Goal: Task Accomplishment & Management: Complete application form

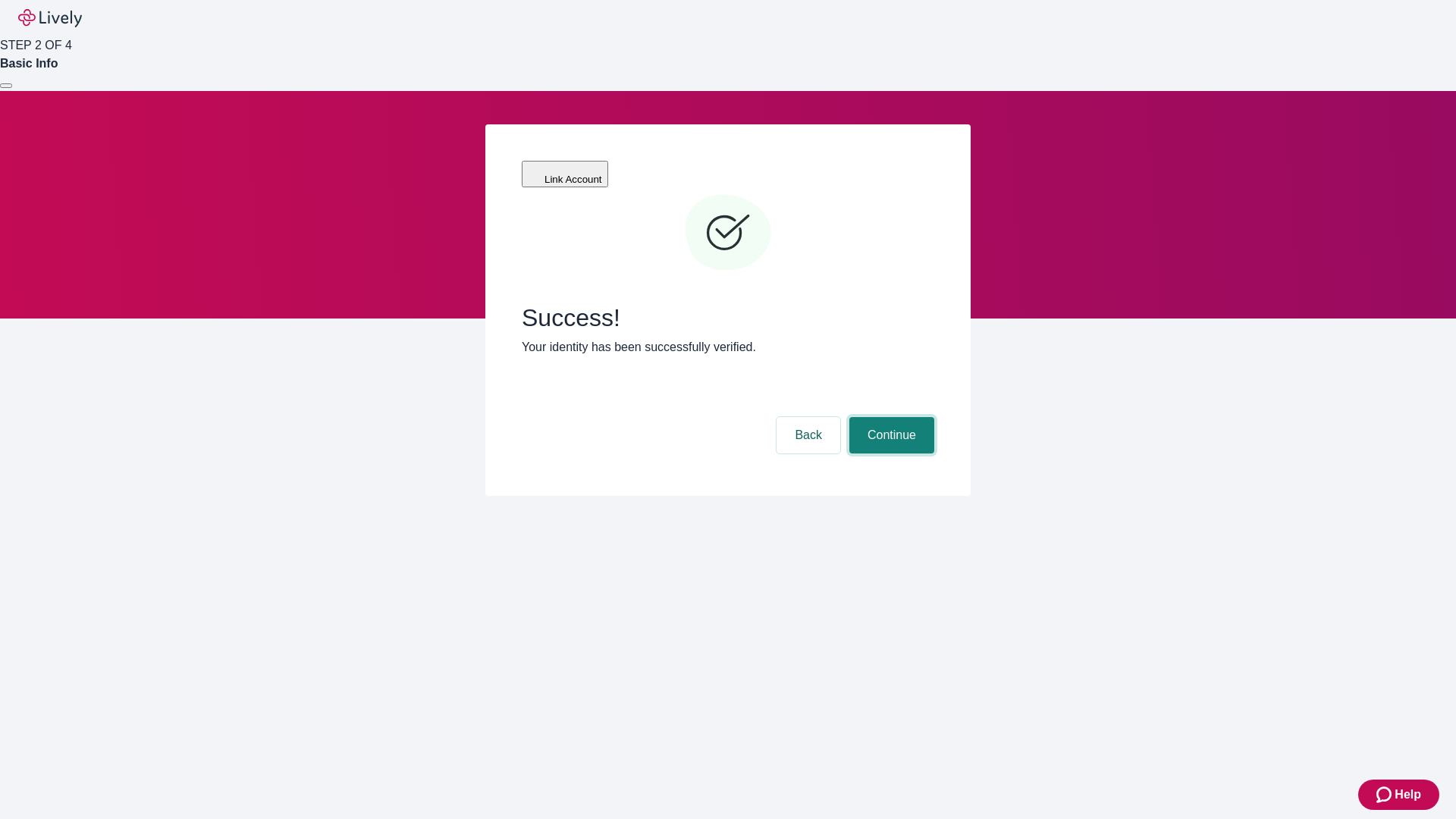
click at [889, 417] on button "Continue" at bounding box center [891, 435] width 85 height 37
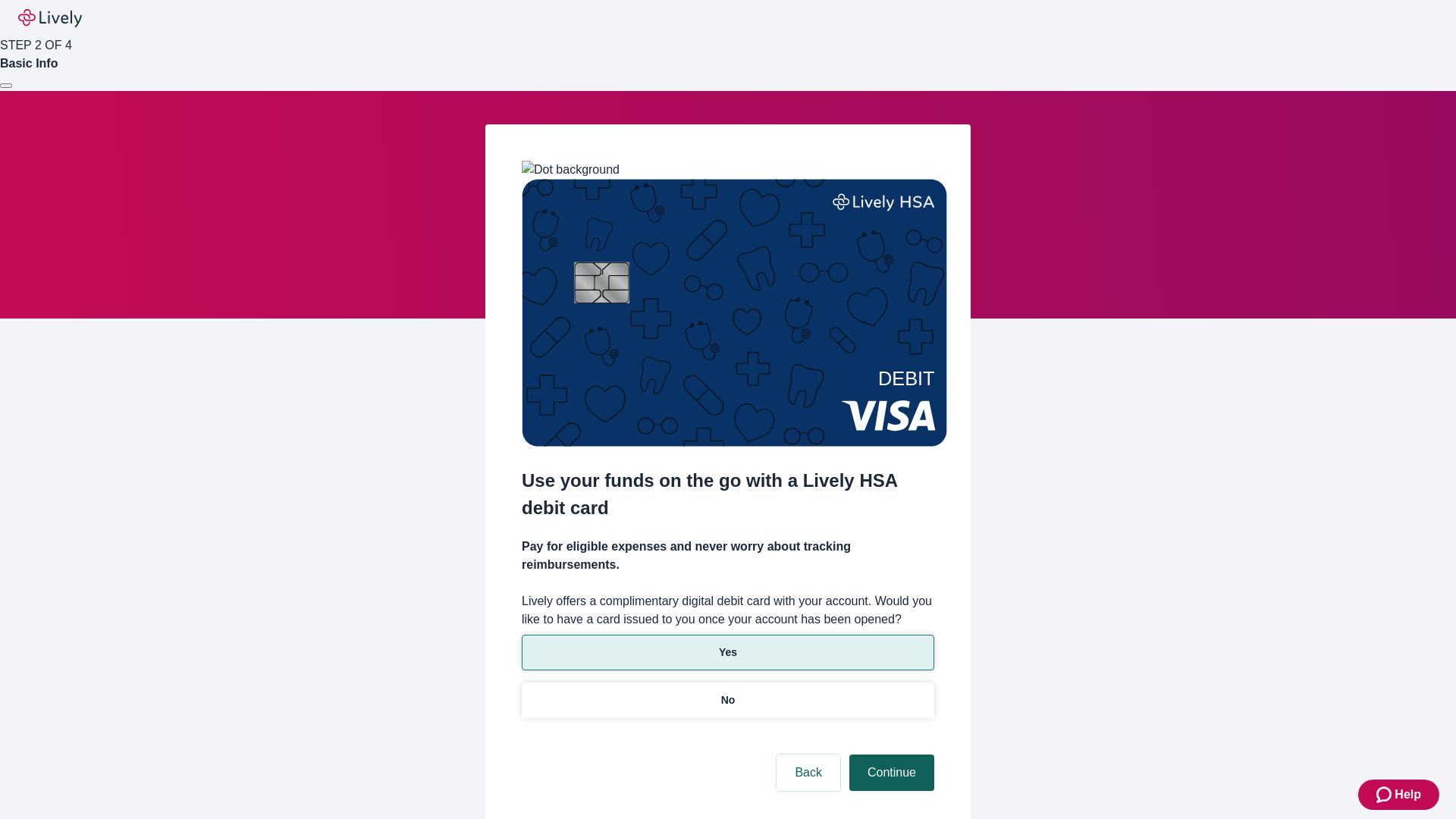
click at [727, 645] on p "Yes" at bounding box center [727, 652] width 18 height 16
click at [889, 754] on button "Continue" at bounding box center [891, 772] width 85 height 37
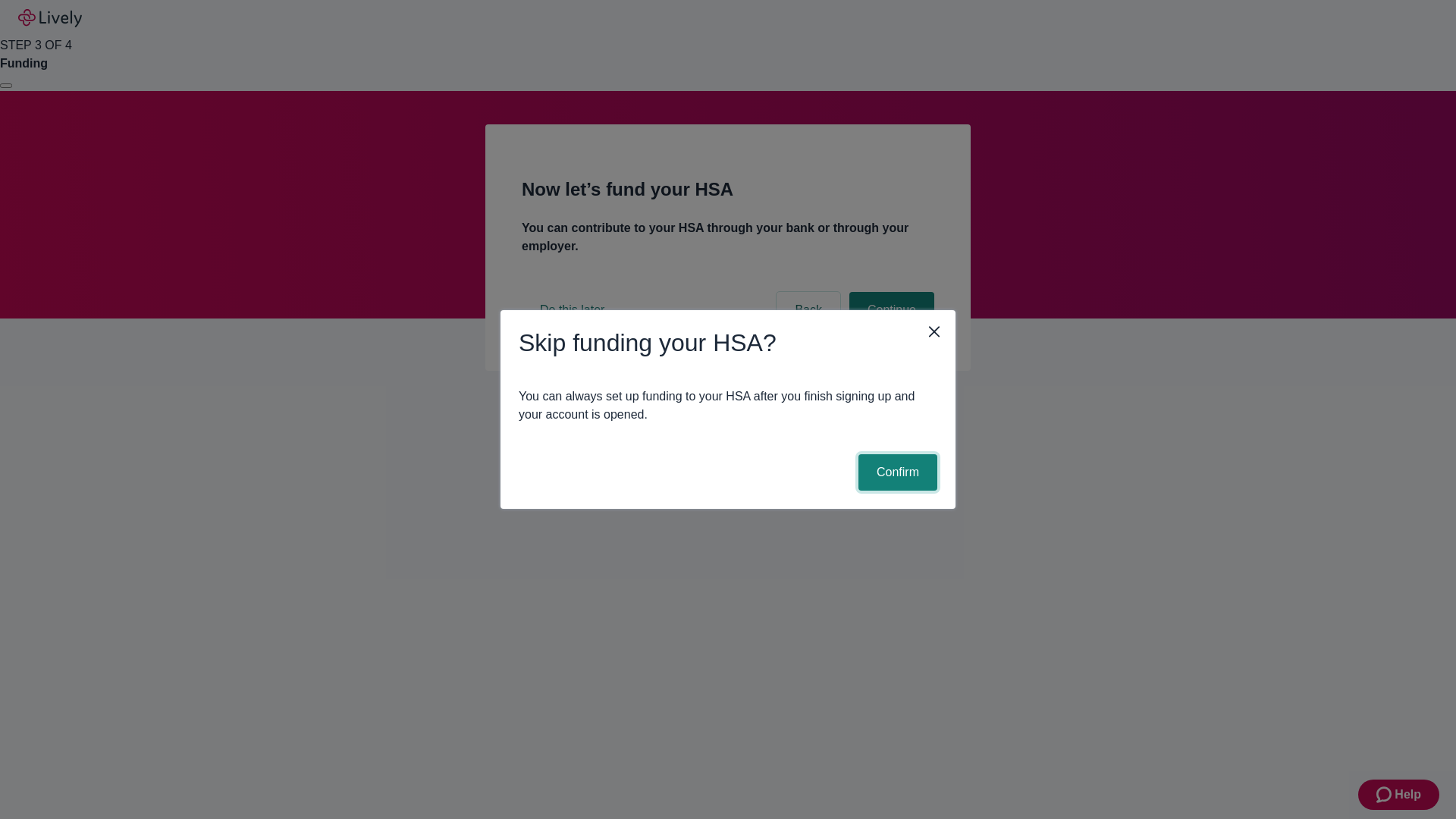
click at [896, 472] on button "Confirm" at bounding box center [898, 472] width 79 height 37
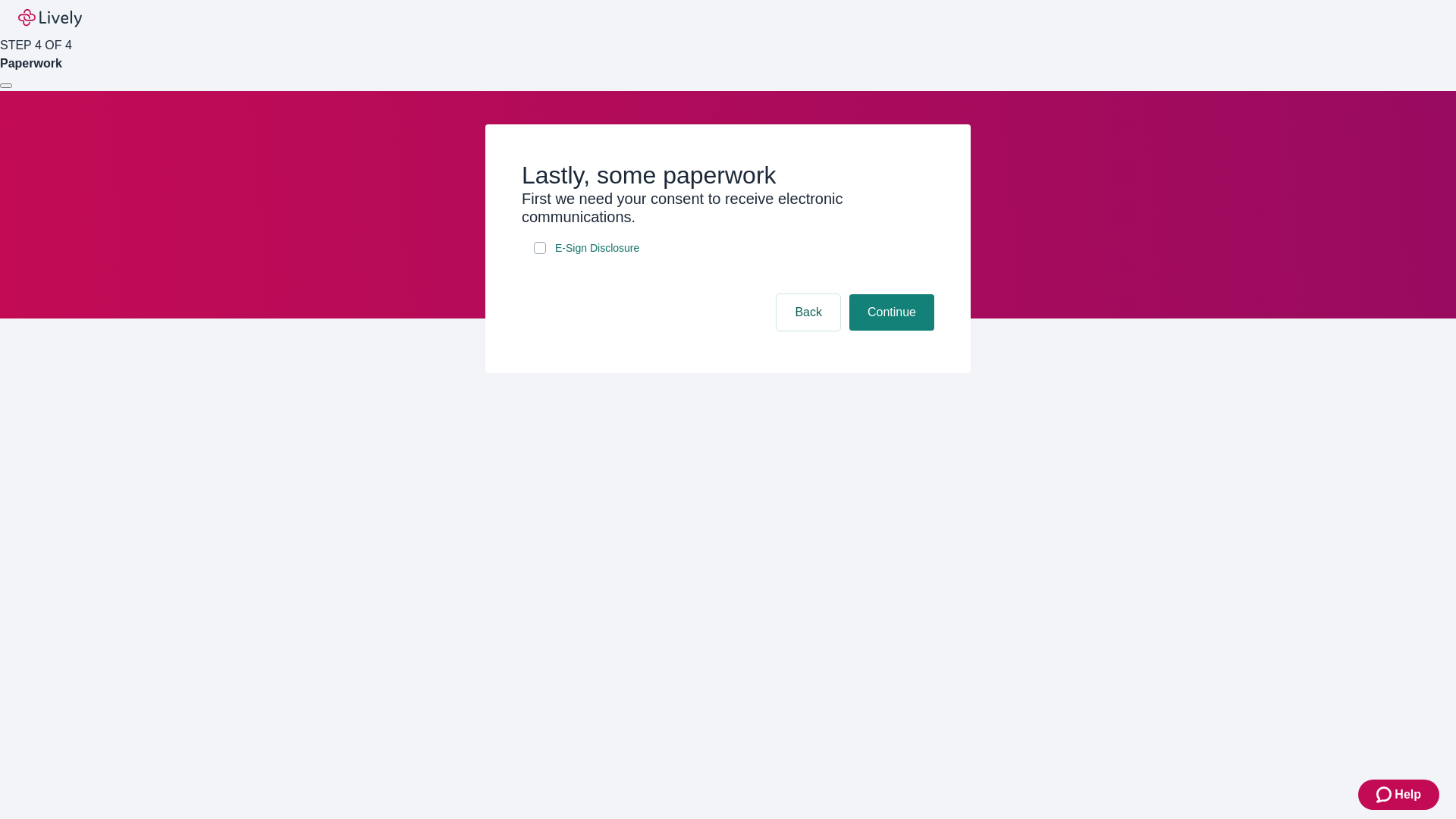
click at [540, 254] on input "E-Sign Disclosure" at bounding box center [540, 247] width 12 height 12
checkbox input "true"
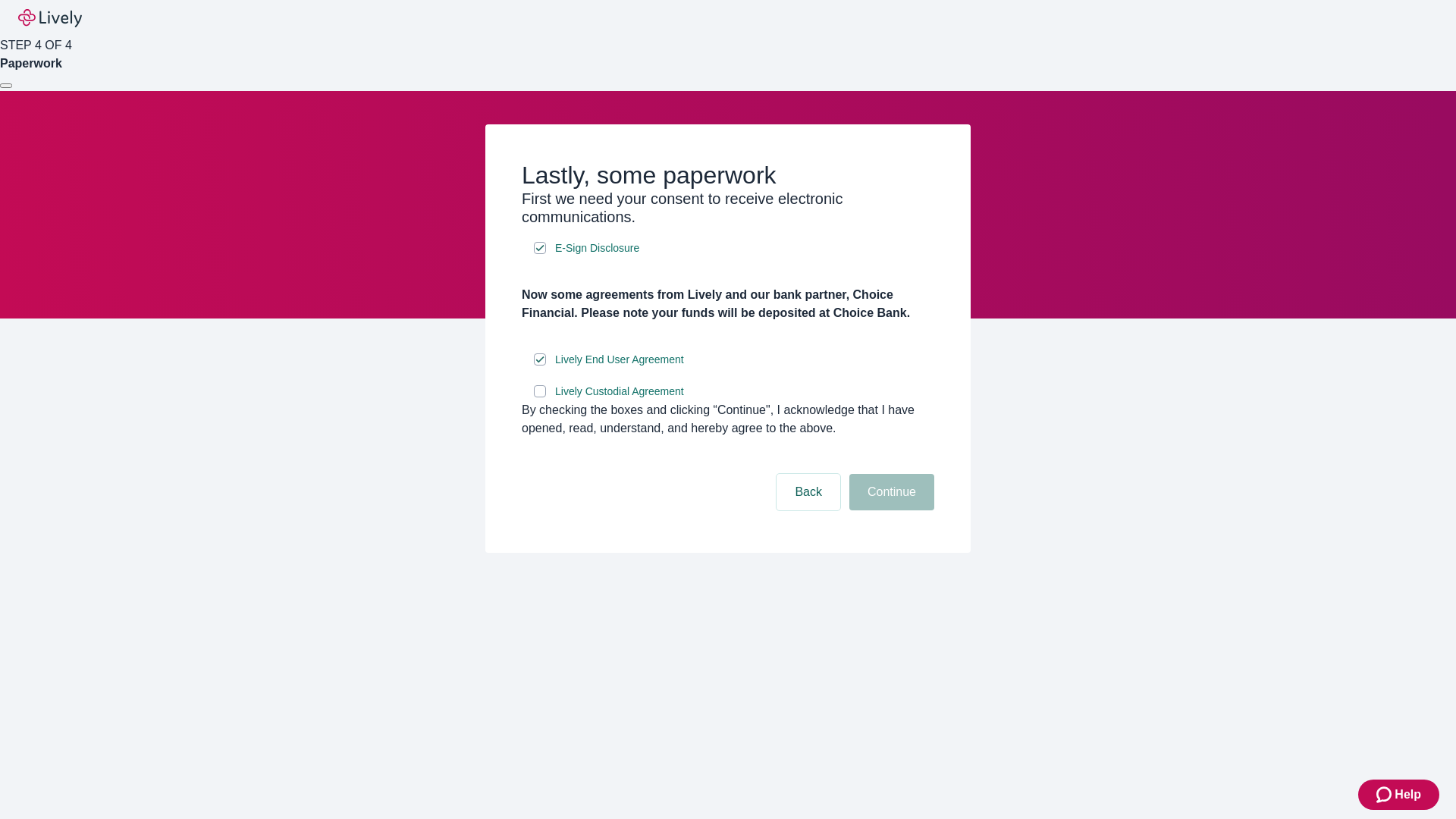
click at [540, 397] on input "Lively Custodial Agreement" at bounding box center [540, 391] width 12 height 12
checkbox input "true"
click at [889, 511] on button "Continue" at bounding box center [891, 492] width 85 height 37
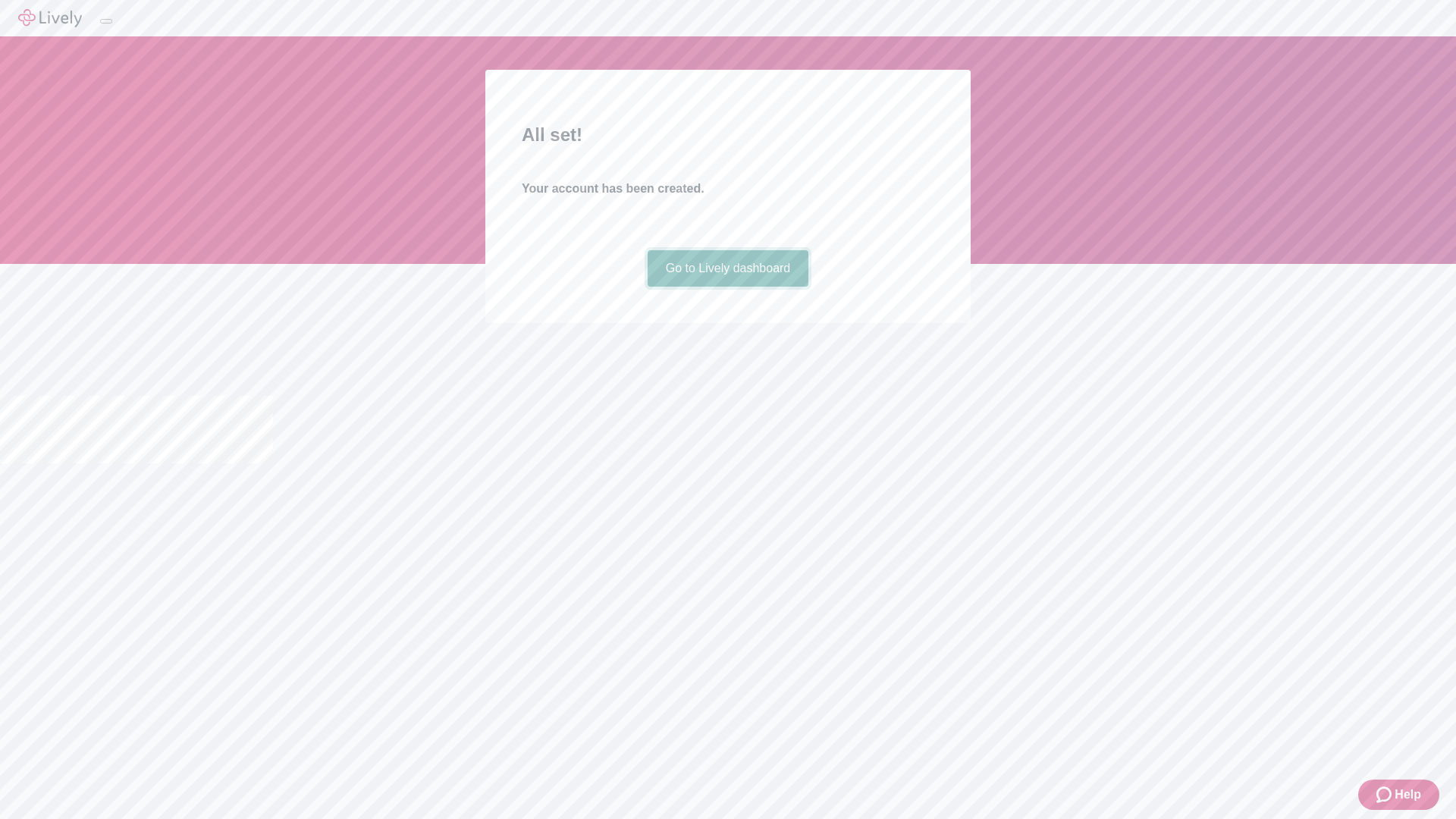
click at [727, 287] on link "Go to Lively dashboard" at bounding box center [728, 268] width 161 height 37
